Goal: Transaction & Acquisition: Purchase product/service

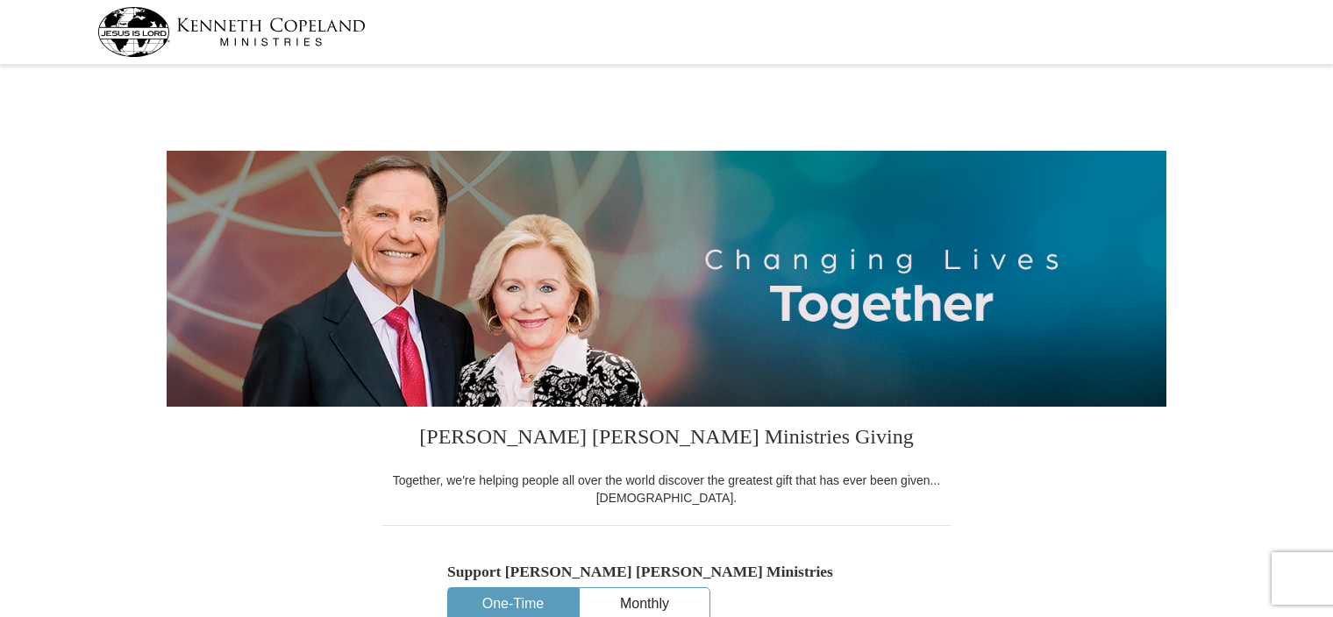
select select "TN"
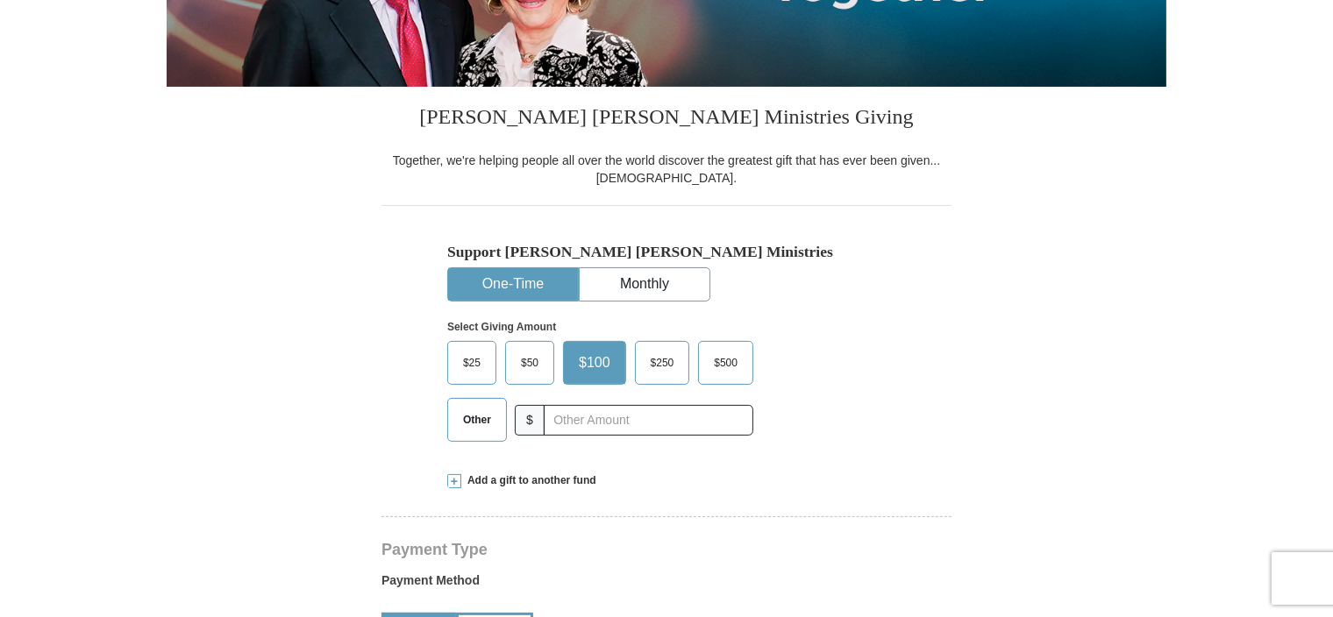
scroll to position [351, 0]
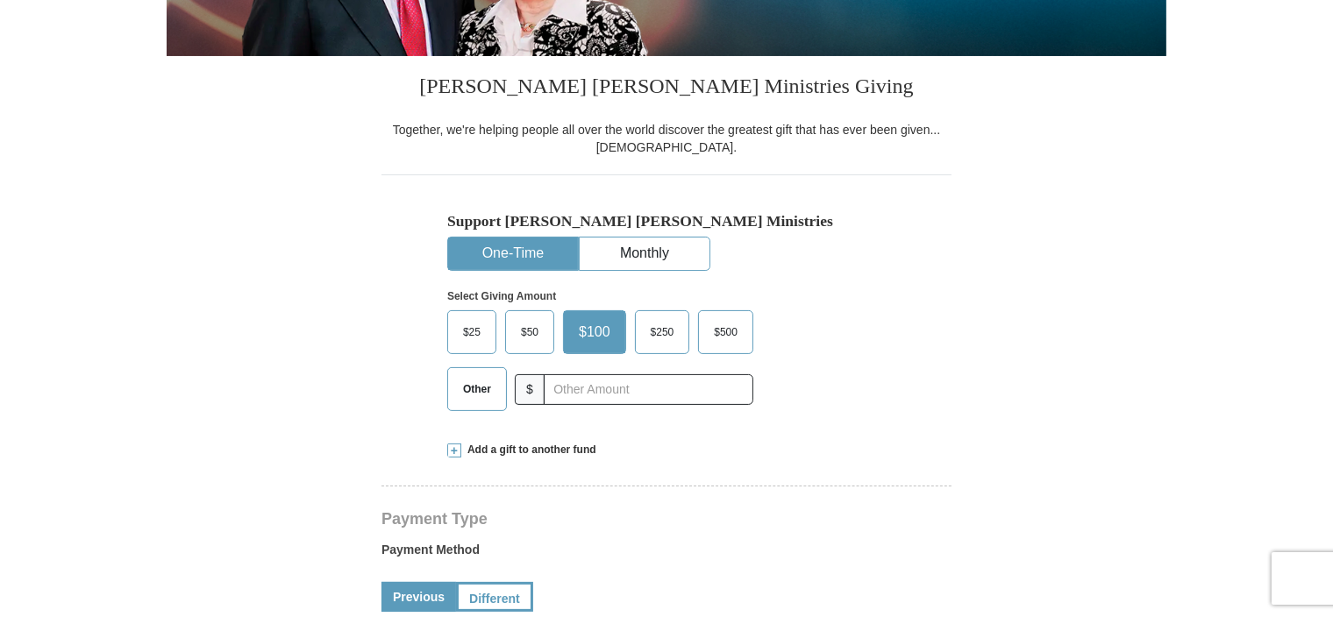
click at [481, 387] on span "Other" at bounding box center [477, 389] width 46 height 26
click at [0, 0] on input "Other" at bounding box center [0, 0] width 0 height 0
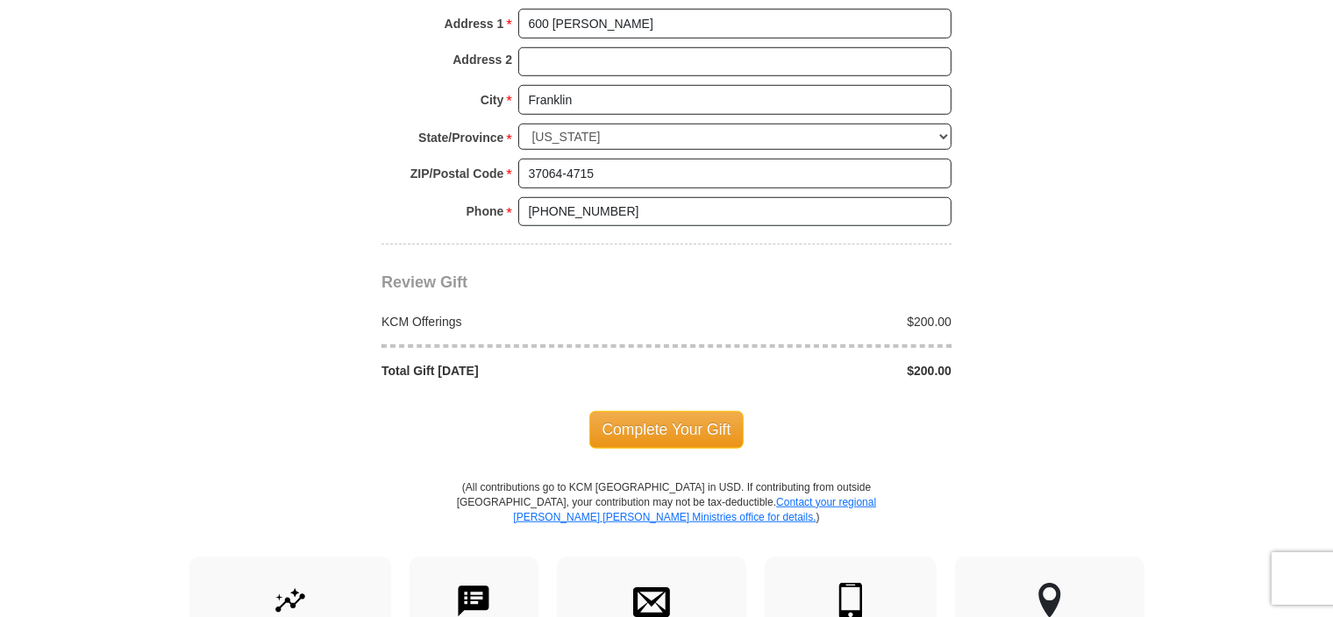
scroll to position [1403, 0]
type input "200.00"
click at [662, 425] on span "Complete Your Gift" at bounding box center [666, 428] width 155 height 37
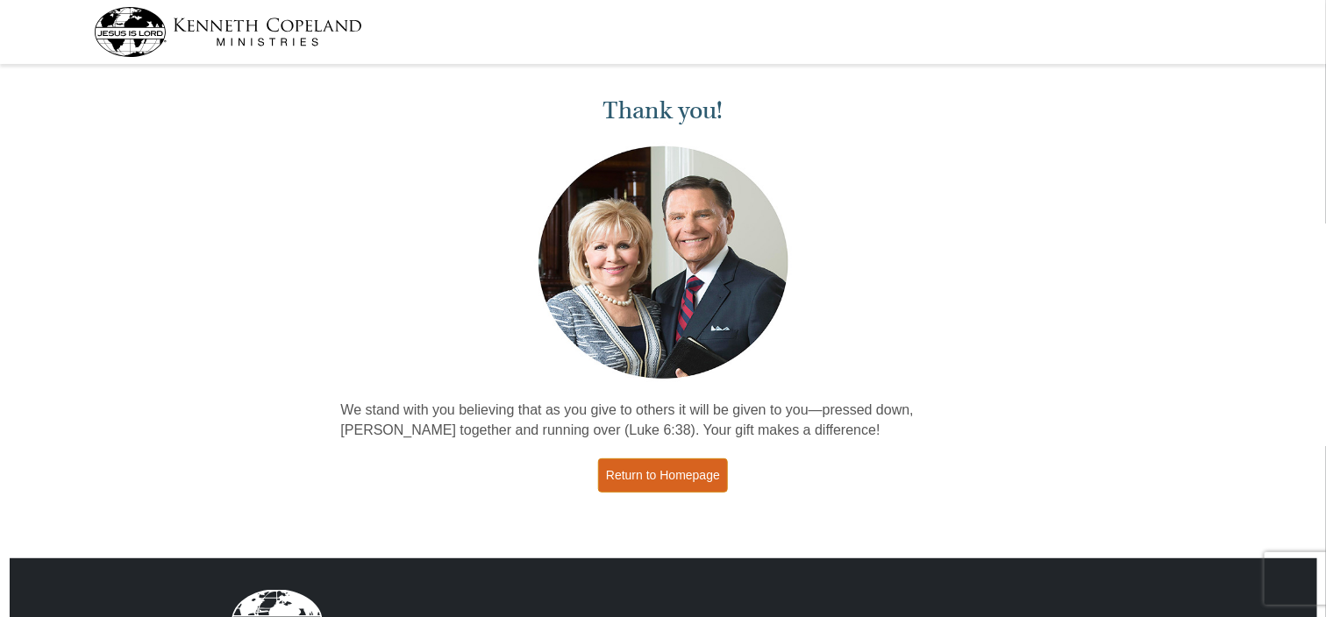
click at [683, 467] on link "Return to Homepage" at bounding box center [663, 476] width 130 height 34
